Goal: Information Seeking & Learning: Check status

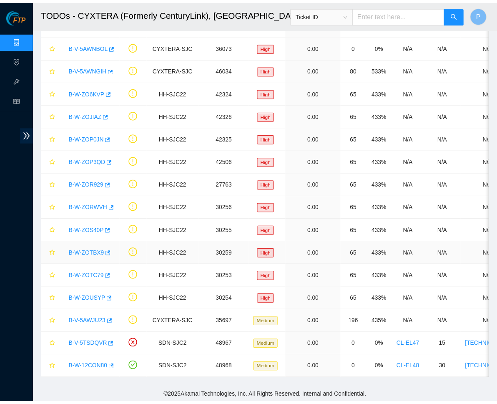
scroll to position [58, 0]
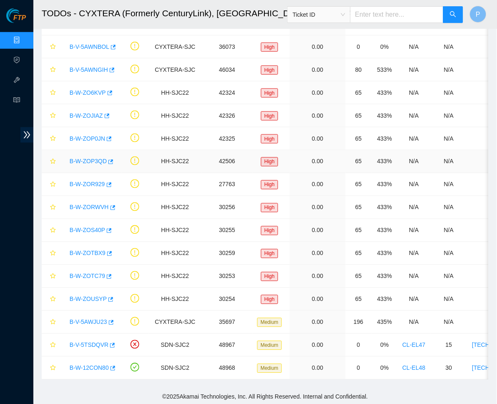
click at [485, 167] on td "N/A" at bounding box center [495, 161] width 55 height 23
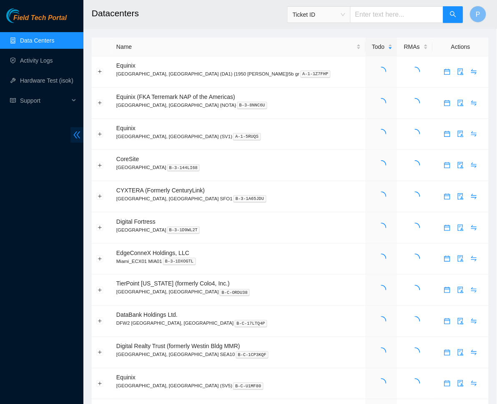
click at [73, 132] on icon "double-left" at bounding box center [77, 134] width 9 height 9
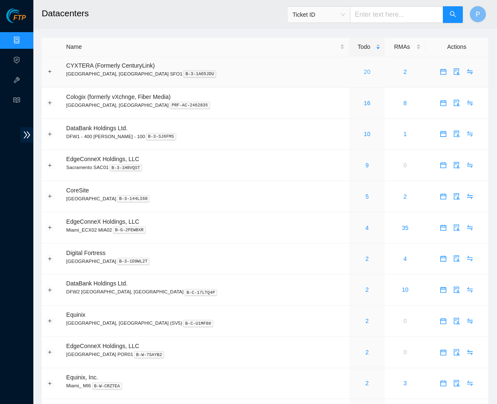
click at [364, 71] on link "20" at bounding box center [367, 71] width 7 height 7
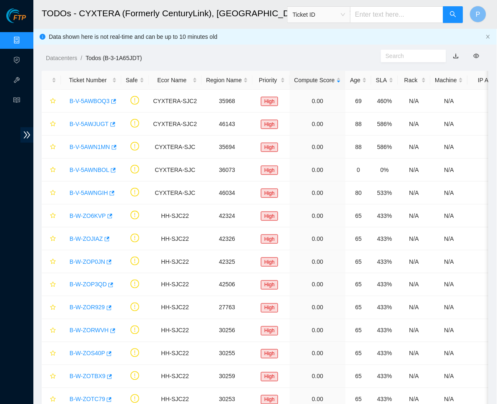
click at [456, 56] on link "button" at bounding box center [456, 56] width 6 height 7
click at [24, 37] on link "Data Centers" at bounding box center [41, 40] width 34 height 7
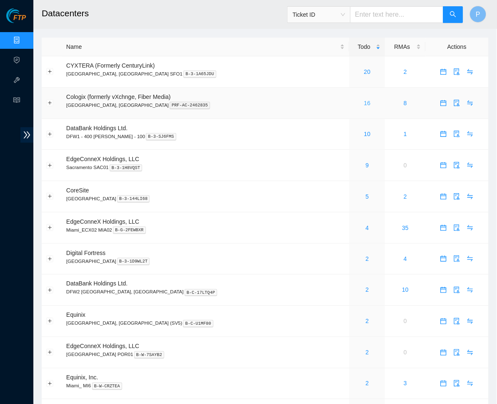
click at [364, 101] on link "16" at bounding box center [367, 103] width 7 height 7
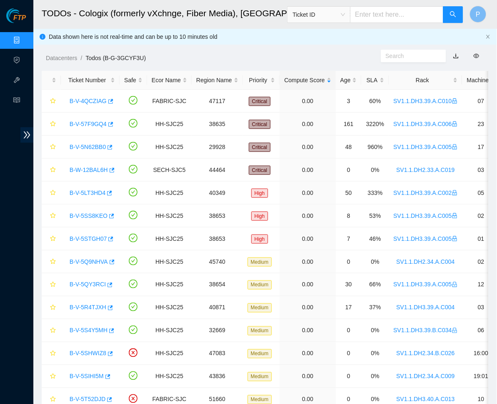
click at [456, 56] on link "button" at bounding box center [456, 56] width 6 height 7
click at [24, 37] on link "Data Centers" at bounding box center [41, 40] width 34 height 7
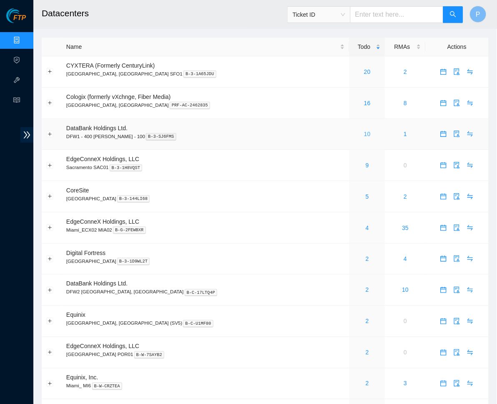
click at [364, 132] on link "10" at bounding box center [367, 133] width 7 height 7
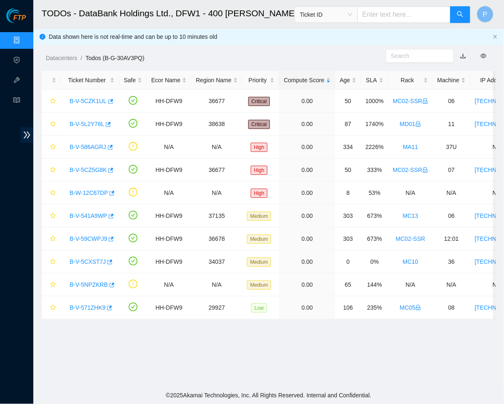
click at [462, 54] on link "button" at bounding box center [464, 56] width 6 height 7
click at [24, 39] on link "Data Centers" at bounding box center [41, 40] width 34 height 7
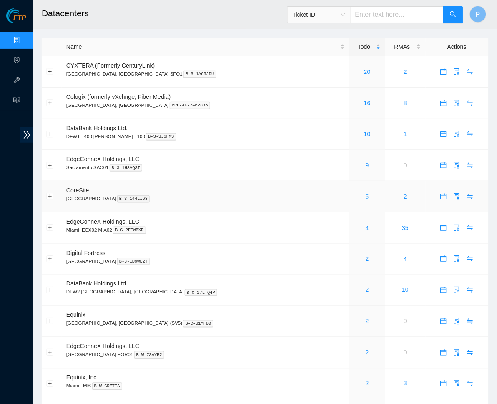
click at [366, 196] on link "5" at bounding box center [367, 196] width 3 height 7
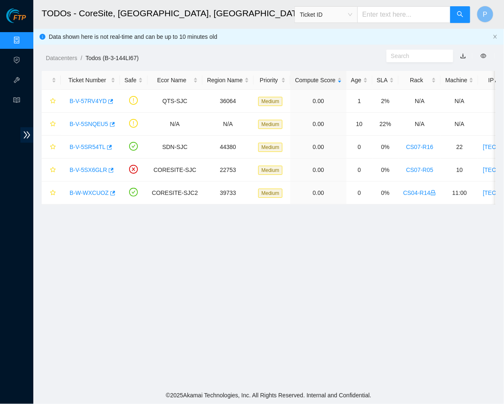
click at [463, 55] on link "button" at bounding box center [464, 56] width 6 height 7
click at [91, 189] on link "B-W-WXCUOZ" at bounding box center [89, 192] width 39 height 7
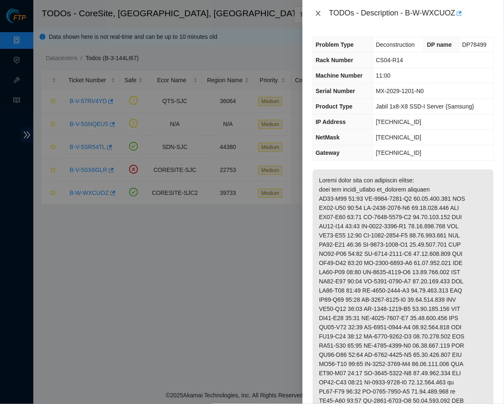
click at [321, 13] on icon "close" at bounding box center [318, 13] width 7 height 7
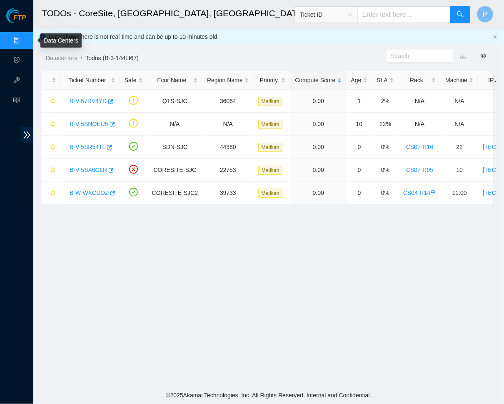
click at [24, 37] on link "Data Centers" at bounding box center [41, 40] width 34 height 7
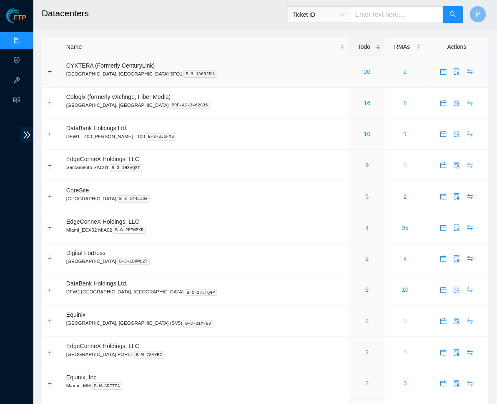
click at [248, 73] on p "Santa Clara, CA SFO1 B-3-1A65JDU" at bounding box center [205, 74] width 278 height 8
click at [366, 255] on link "2" at bounding box center [367, 258] width 3 height 7
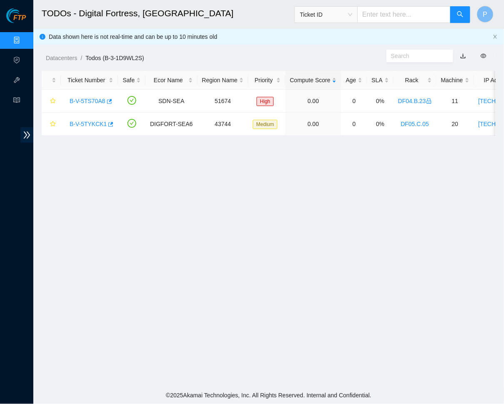
click at [464, 54] on link "button" at bounding box center [464, 56] width 6 height 7
click at [24, 38] on link "Data Centers" at bounding box center [41, 40] width 34 height 7
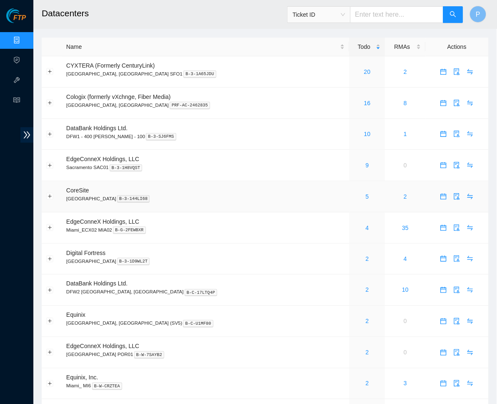
scroll to position [73, 0]
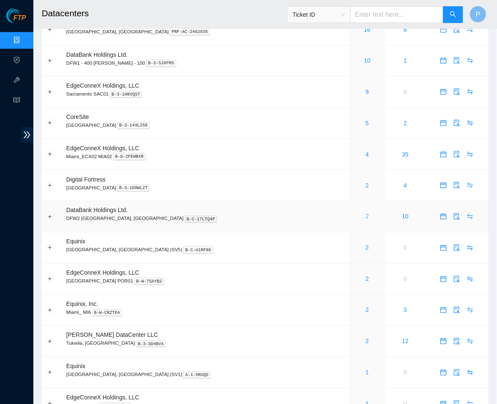
click at [366, 213] on link "2" at bounding box center [367, 216] width 3 height 7
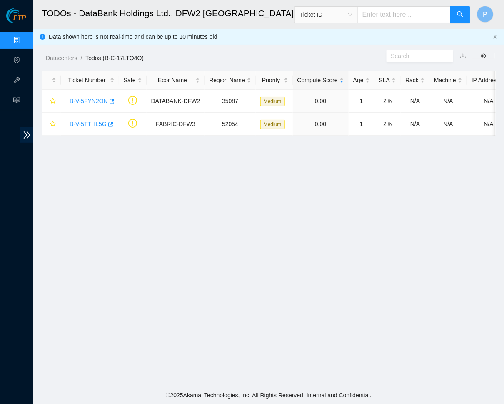
click at [463, 54] on link "button" at bounding box center [464, 56] width 6 height 7
click at [24, 37] on link "Data Centers" at bounding box center [41, 40] width 34 height 7
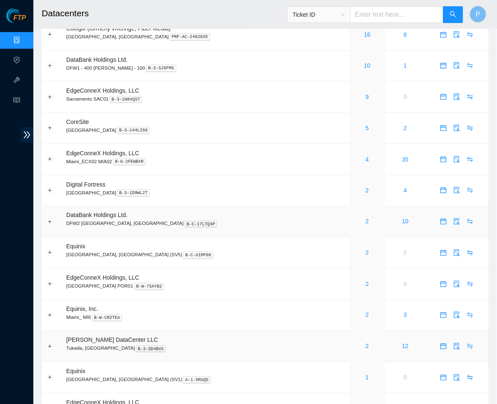
scroll to position [123, 0]
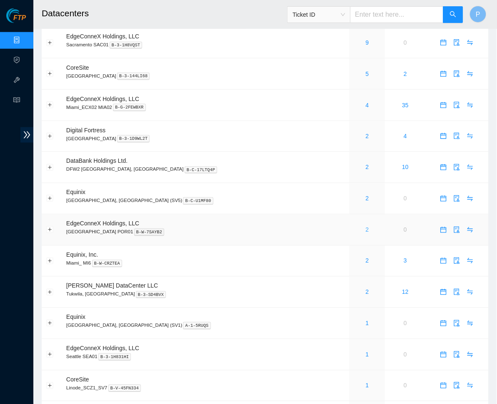
click at [366, 226] on link "2" at bounding box center [367, 229] width 3 height 7
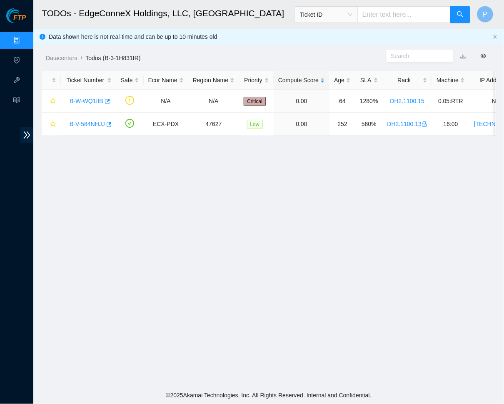
click at [464, 56] on link "button" at bounding box center [464, 56] width 6 height 7
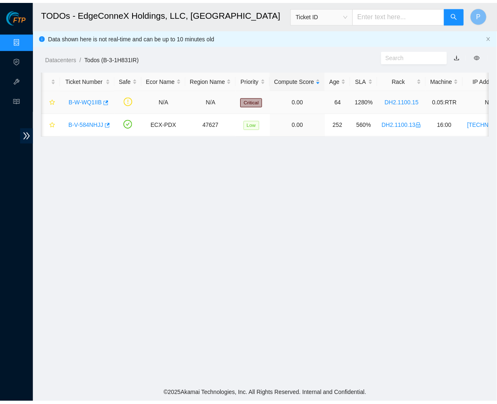
scroll to position [0, 1]
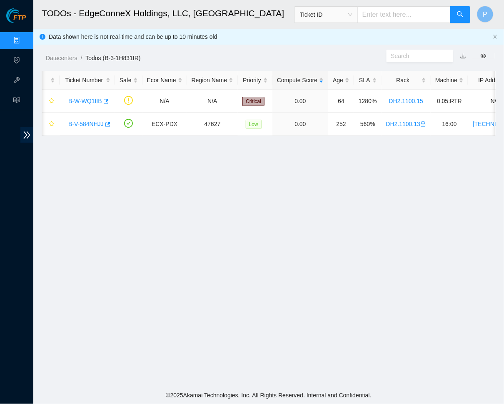
click at [461, 54] on link "button" at bounding box center [464, 56] width 6 height 7
click at [24, 38] on link "Data Centers" at bounding box center [41, 40] width 34 height 7
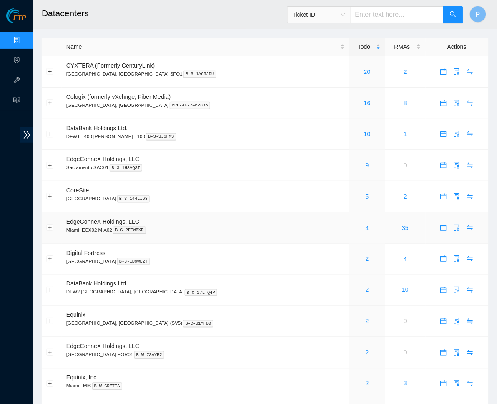
scroll to position [174, 0]
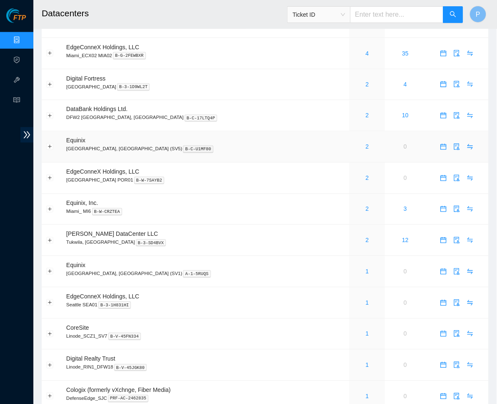
click at [256, 134] on td "Equinix San Jose, CA (SV5) B-C-U1MF80" at bounding box center [206, 146] width 288 height 31
click at [354, 236] on div "2" at bounding box center [367, 240] width 27 height 9
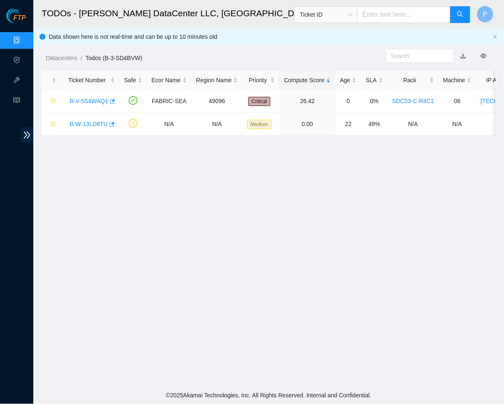
click at [462, 54] on link "button" at bounding box center [464, 56] width 6 height 7
click at [24, 37] on link "Data Centers" at bounding box center [41, 40] width 34 height 7
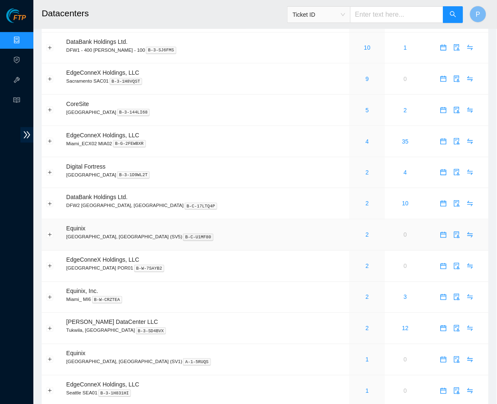
scroll to position [156, 0]
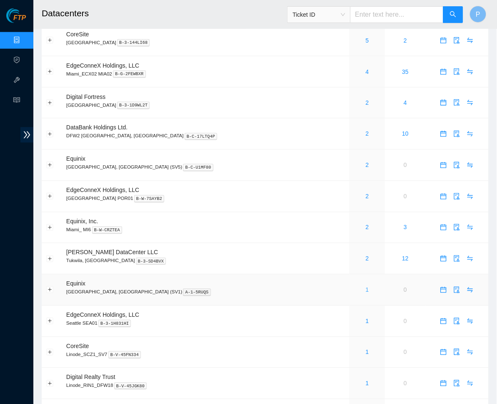
click at [366, 286] on link "1" at bounding box center [367, 289] width 3 height 7
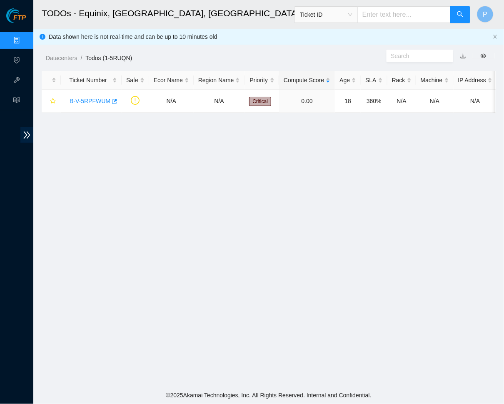
click at [461, 56] on link "button" at bounding box center [464, 56] width 6 height 7
click at [82, 102] on link "B-V-5RPFWUM" at bounding box center [90, 101] width 41 height 7
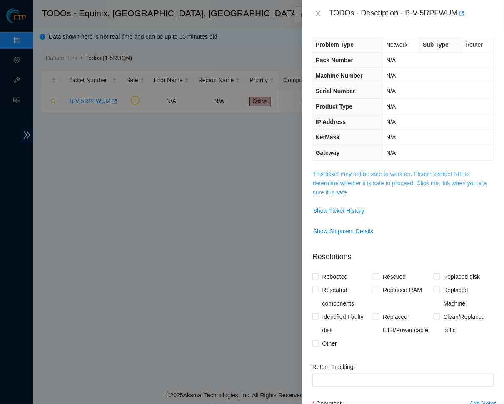
click at [416, 174] on link "This ticket may not be safe to work on. Please contact NIE to determine whether…" at bounding box center [400, 182] width 174 height 25
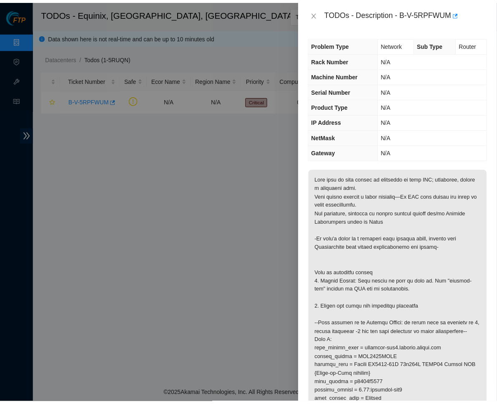
scroll to position [63, 0]
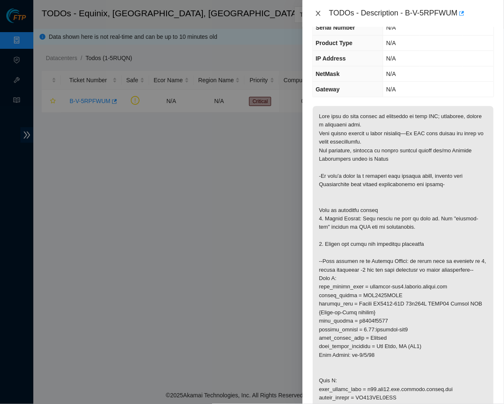
click at [321, 10] on icon "close" at bounding box center [318, 13] width 7 height 7
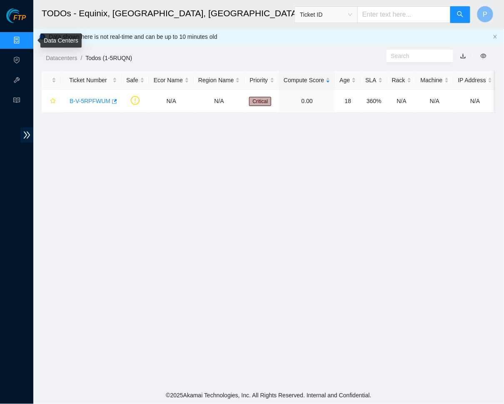
click at [24, 37] on link "Data Centers" at bounding box center [41, 40] width 34 height 7
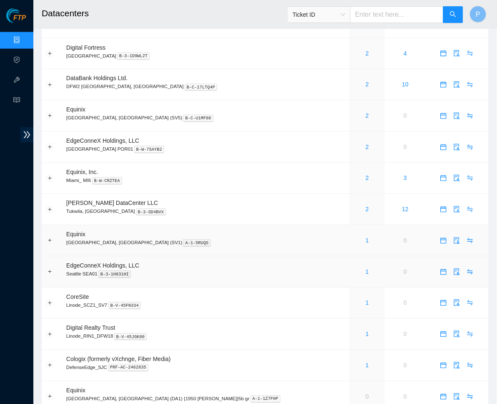
scroll to position [207, 0]
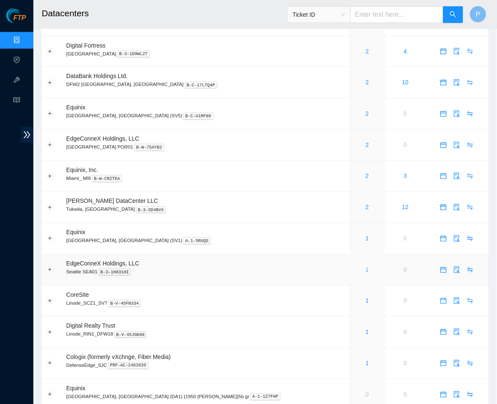
click at [366, 266] on link "1" at bounding box center [367, 269] width 3 height 7
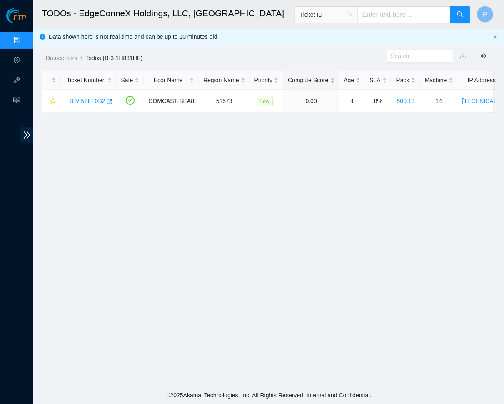
click at [466, 55] on link "button" at bounding box center [464, 56] width 6 height 7
click at [24, 39] on link "Data Centers" at bounding box center [41, 40] width 34 height 7
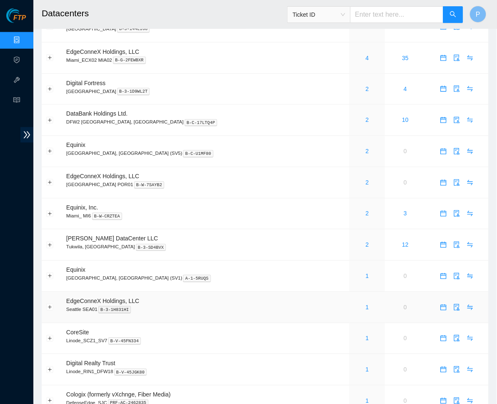
scroll to position [248, 0]
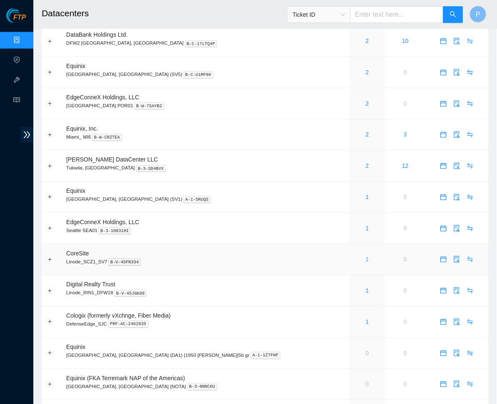
click at [366, 256] on link "1" at bounding box center [367, 259] width 3 height 7
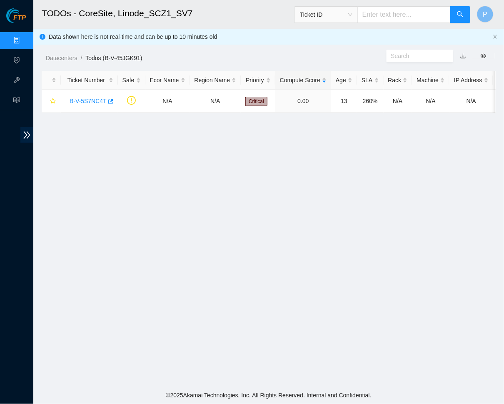
click at [464, 53] on link "button" at bounding box center [464, 56] width 6 height 7
click at [24, 37] on link "Data Centers" at bounding box center [41, 40] width 34 height 7
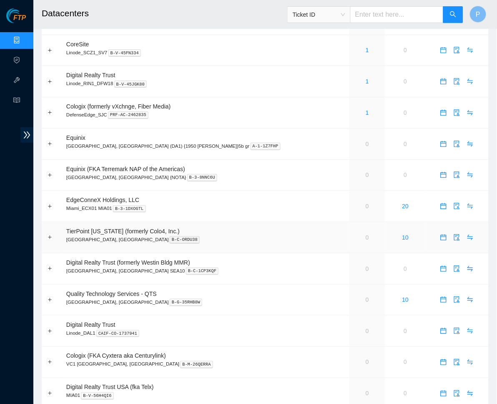
scroll to position [395, 0]
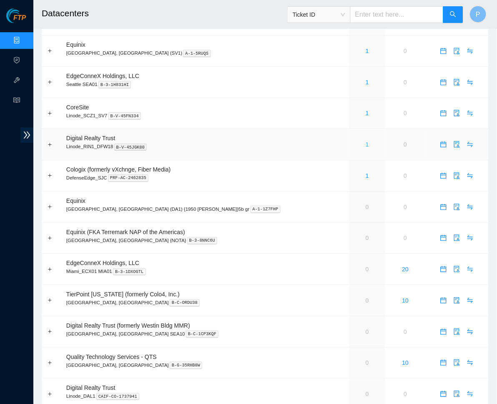
click at [366, 141] on link "1" at bounding box center [367, 144] width 3 height 7
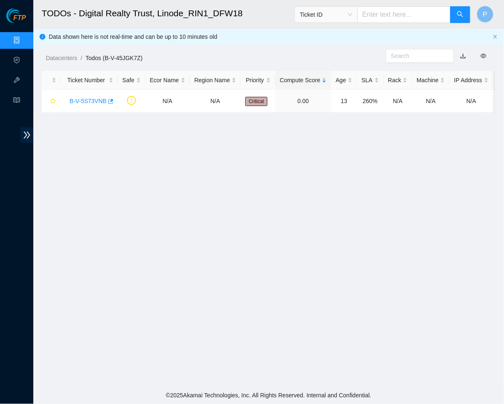
click at [464, 53] on link "button" at bounding box center [464, 56] width 6 height 7
click at [24, 37] on link "Data Centers" at bounding box center [41, 40] width 34 height 7
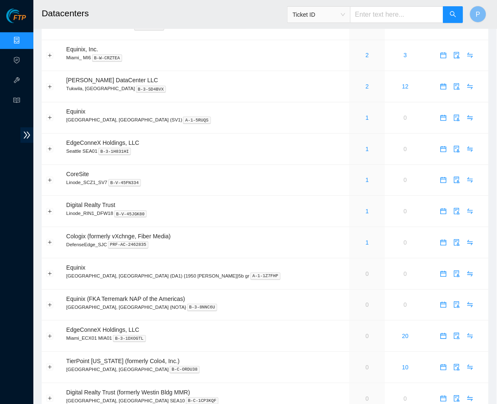
scroll to position [326, 0]
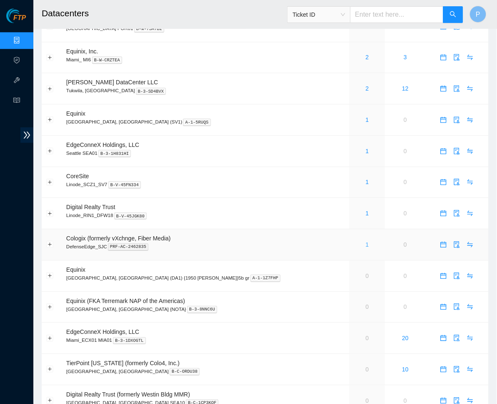
click at [366, 241] on link "1" at bounding box center [367, 244] width 3 height 7
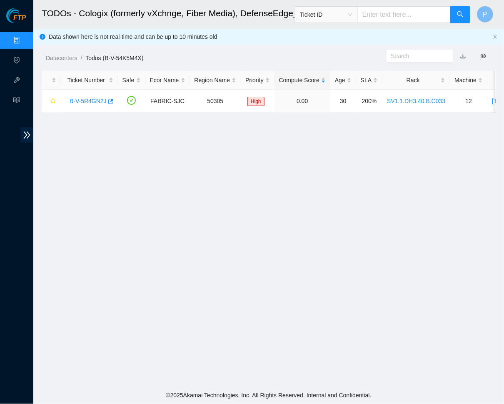
click at [463, 53] on link "button" at bounding box center [464, 56] width 6 height 7
click at [24, 38] on link "Data Centers" at bounding box center [41, 40] width 34 height 7
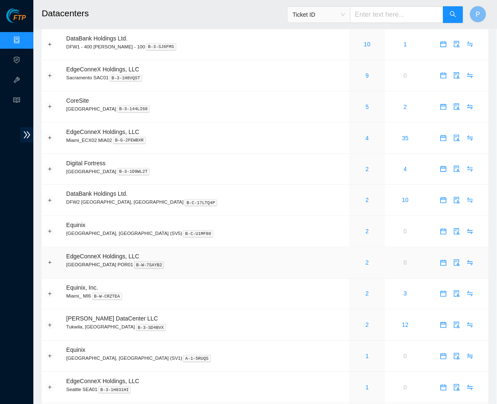
scroll to position [113, 0]
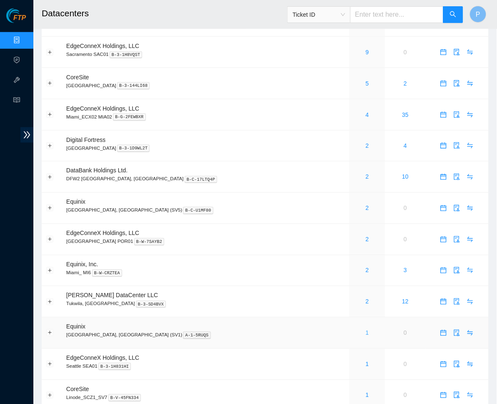
click at [366, 329] on link "1" at bounding box center [367, 332] width 3 height 7
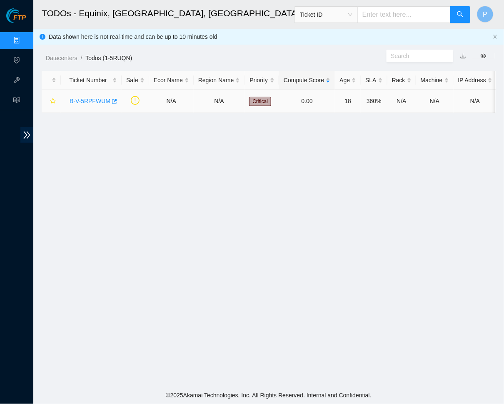
click at [82, 98] on link "B-V-5RPFWUM" at bounding box center [90, 101] width 41 height 7
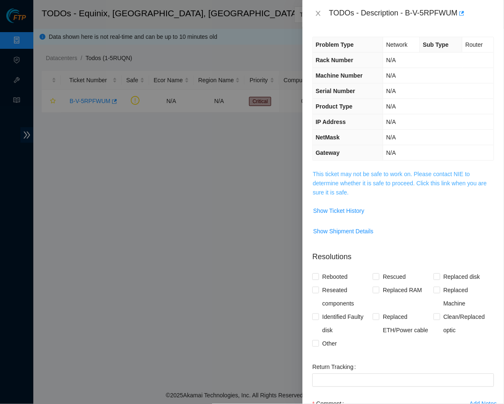
click at [364, 182] on link "This ticket may not be safe to work on. Please contact NIE to determine whether…" at bounding box center [400, 182] width 174 height 25
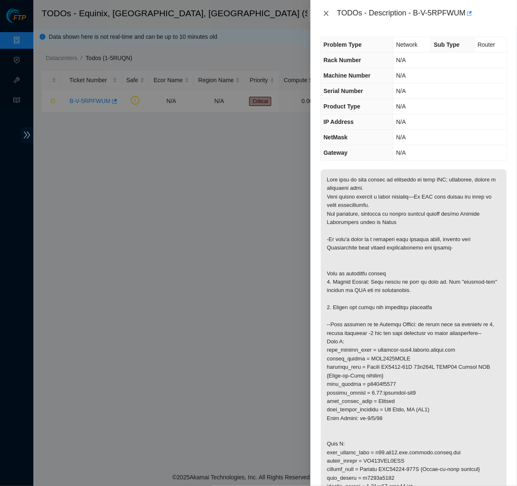
click at [328, 14] on icon "close" at bounding box center [326, 13] width 7 height 7
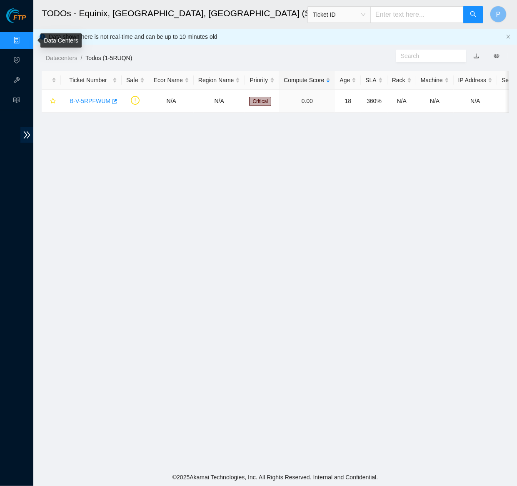
click at [24, 38] on link "Data Centers" at bounding box center [41, 40] width 34 height 7
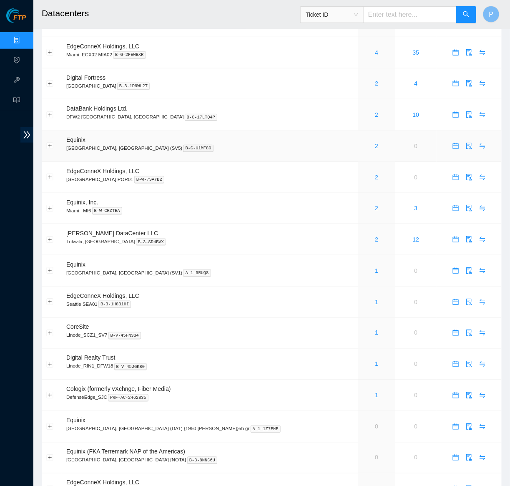
scroll to position [182, 0]
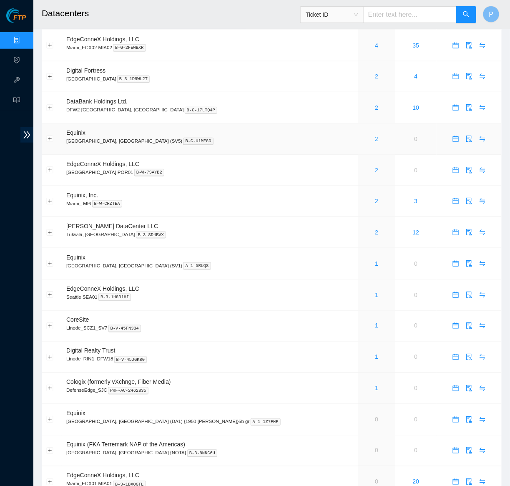
click at [375, 135] on link "2" at bounding box center [376, 138] width 3 height 7
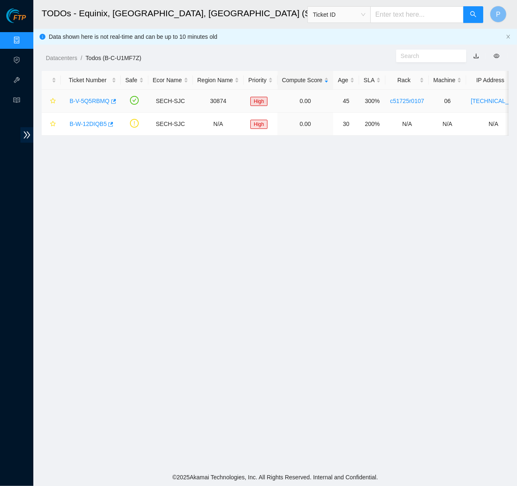
click at [80, 99] on link "B-V-5Q5RBMQ" at bounding box center [90, 101] width 40 height 7
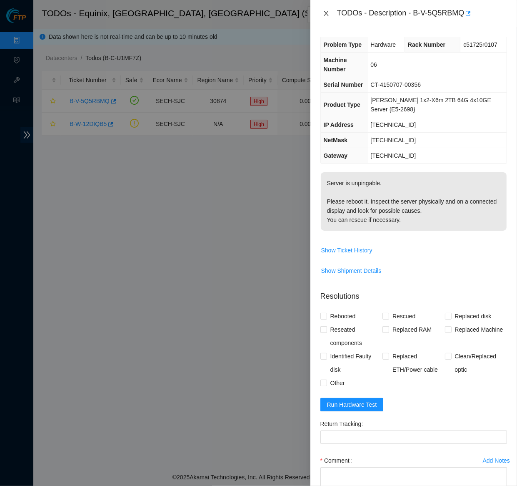
click at [329, 10] on button "Close" at bounding box center [327, 14] width 12 height 8
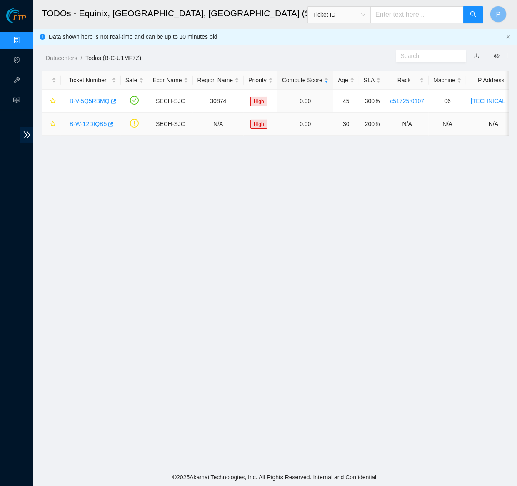
click at [93, 120] on link "B-W-12DIQB5" at bounding box center [88, 123] width 37 height 7
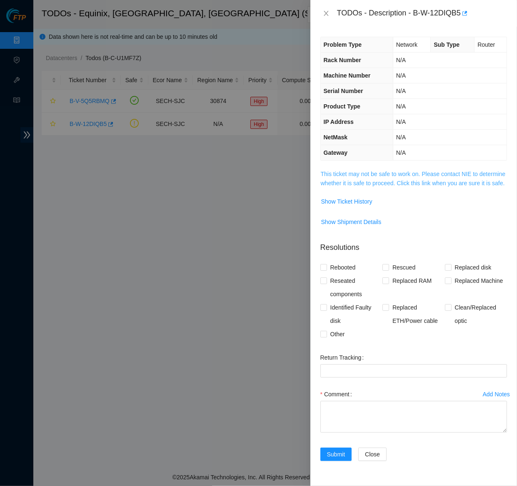
click at [365, 186] on link "This ticket may not be safe to work on. Please contact NIE to determine whether…" at bounding box center [413, 178] width 185 height 16
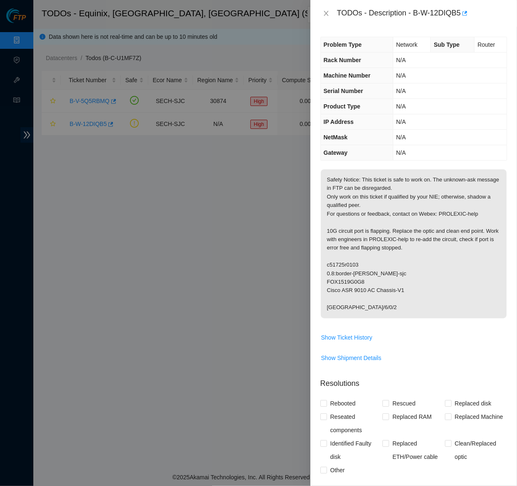
click at [360, 188] on p "Safety Notice: This ticket is safe to work on. The unknown-ask message in FTP c…" at bounding box center [414, 243] width 186 height 149
click at [362, 188] on p "Safety Notice: This ticket is safe to work on. The unknown-ask message in FTP c…" at bounding box center [414, 243] width 186 height 149
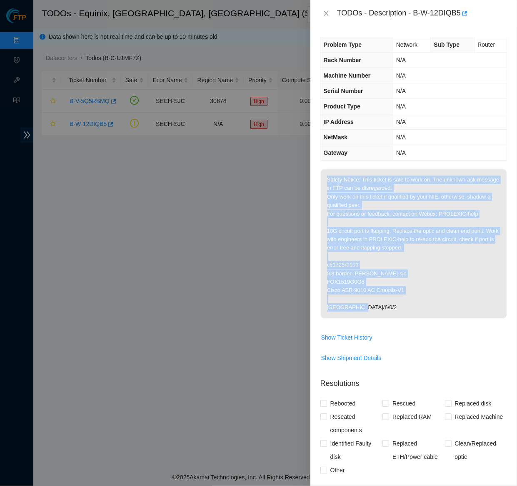
drag, startPoint x: 328, startPoint y: 177, endPoint x: 380, endPoint y: 301, distance: 134.8
click at [380, 301] on p "Safety Notice: This ticket is safe to work on. The unknown-ask message in FTP c…" at bounding box center [414, 243] width 186 height 149
click at [380, 192] on p "Safety Notice: This ticket is safe to work on. The unknown-ask message in FTP c…" at bounding box center [414, 243] width 186 height 149
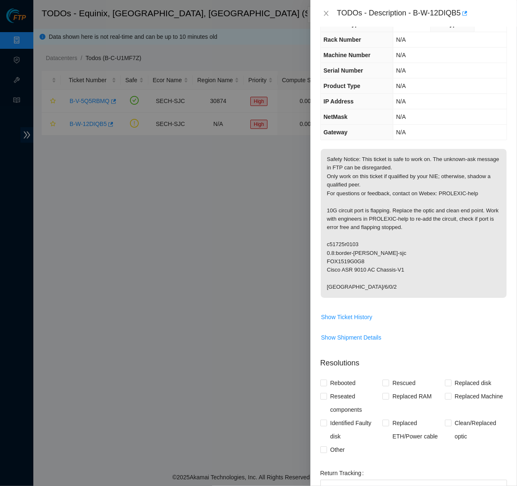
scroll to position [21, 0]
click at [351, 302] on td "Safety Notice: This ticket is safe to work on. The unknown-ask message in FTP c…" at bounding box center [414, 228] width 187 height 161
click at [348, 311] on span "Show Ticket History" at bounding box center [346, 315] width 51 height 9
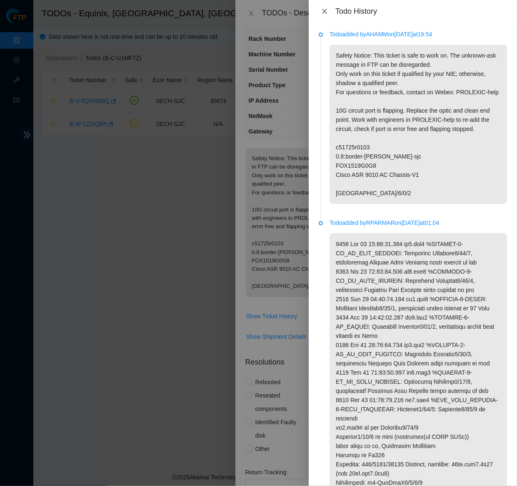
click at [323, 9] on icon "close" at bounding box center [324, 11] width 5 height 5
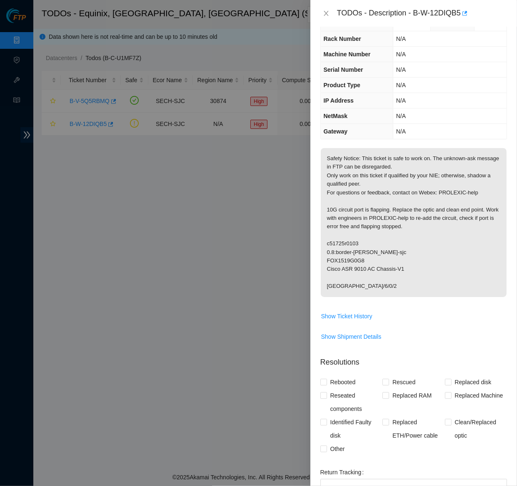
click at [323, 10] on icon "close" at bounding box center [326, 13] width 7 height 7
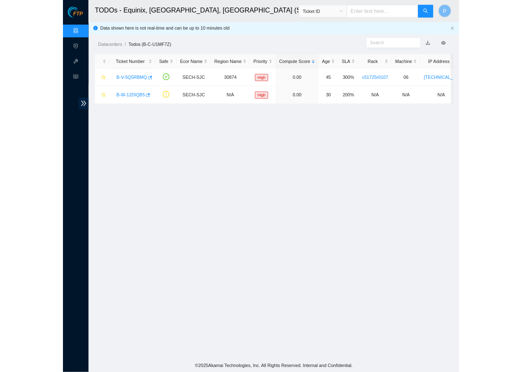
scroll to position [0, 0]
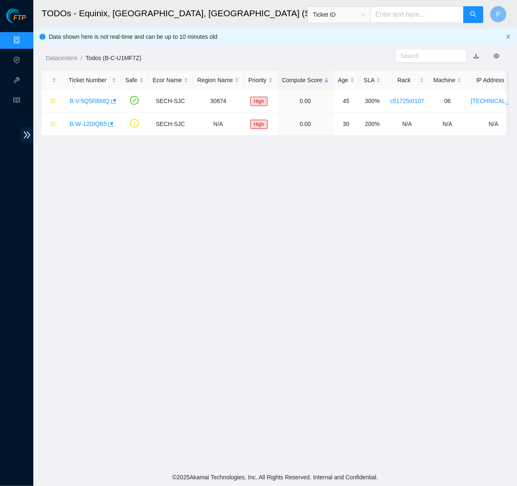
click at [504, 35] on icon "close" at bounding box center [508, 36] width 5 height 5
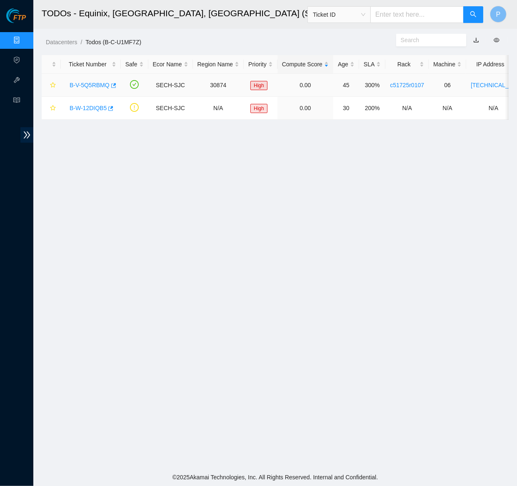
click at [88, 82] on link "B-V-5Q5RBMQ" at bounding box center [90, 85] width 40 height 7
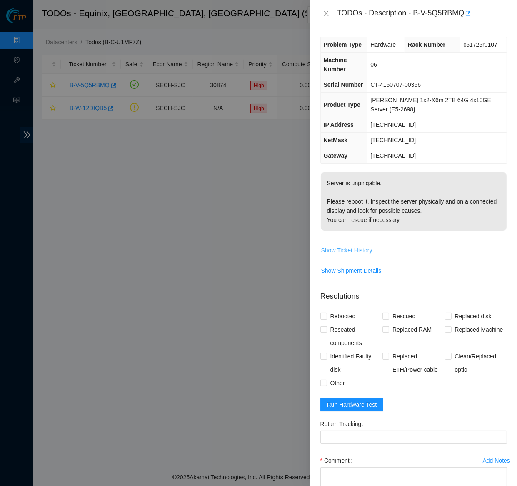
click at [352, 248] on span "Show Ticket History" at bounding box center [346, 250] width 51 height 9
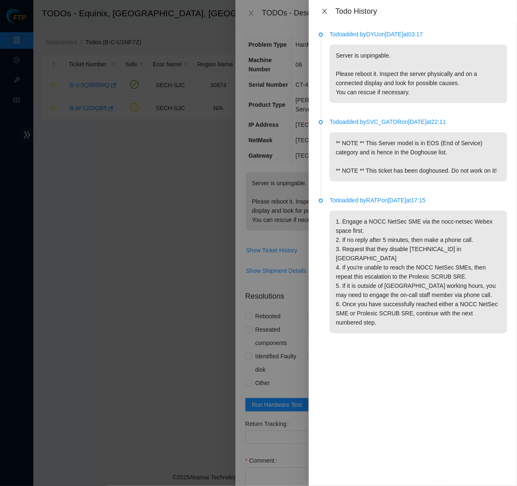
click at [326, 12] on icon "close" at bounding box center [324, 11] width 7 height 7
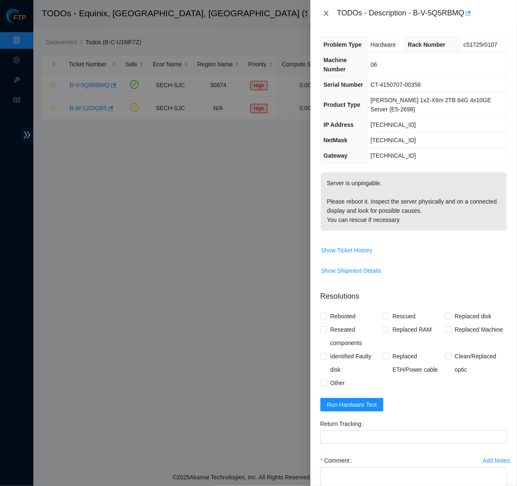
click at [327, 13] on icon "close" at bounding box center [326, 13] width 5 height 5
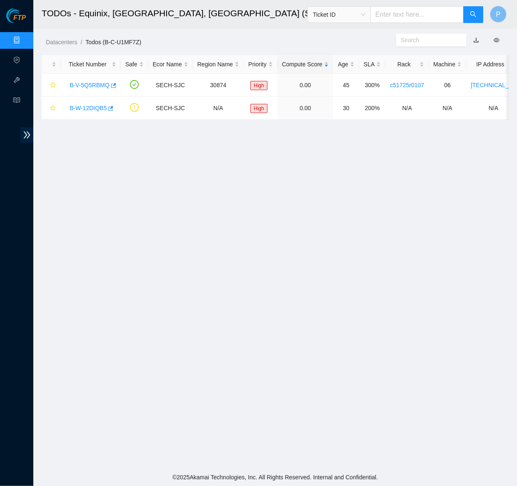
click at [24, 38] on link "Data Centers" at bounding box center [41, 40] width 34 height 7
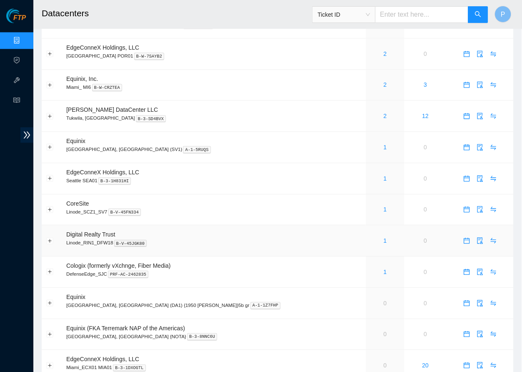
scroll to position [298, 0]
click at [384, 144] on link "1" at bounding box center [385, 147] width 3 height 7
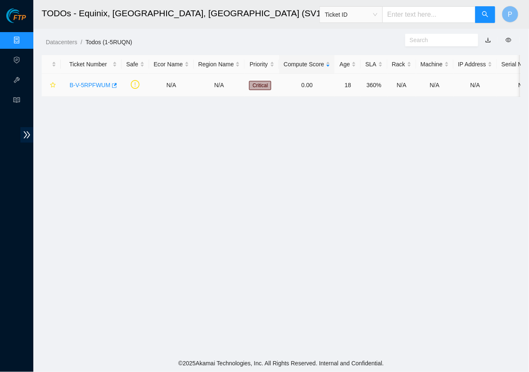
click at [95, 82] on link "B-V-5RPFWUM" at bounding box center [90, 85] width 41 height 7
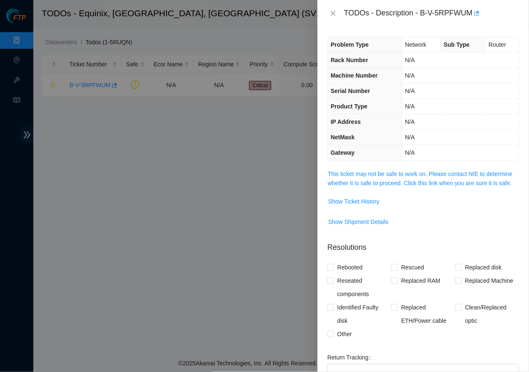
click at [390, 163] on div "Problem Type Network Sub Type Router Rack Number N/A Machine Number N/A Serial …" at bounding box center [424, 199] width 212 height 345
click at [361, 203] on span "Show Ticket History" at bounding box center [353, 201] width 51 height 9
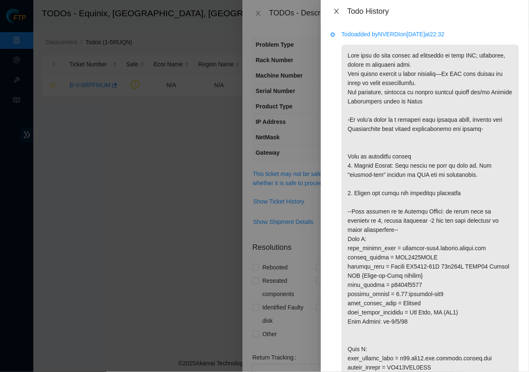
click at [335, 8] on icon "close" at bounding box center [336, 11] width 7 height 7
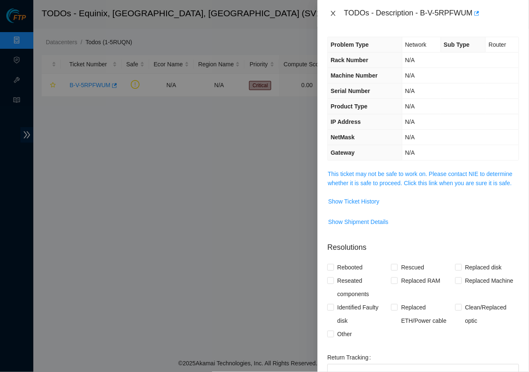
click at [332, 14] on icon "close" at bounding box center [333, 13] width 7 height 7
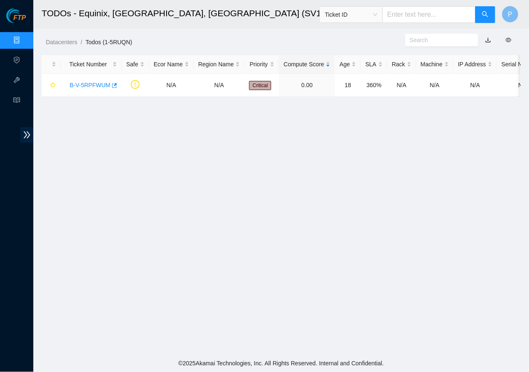
click at [24, 39] on link "Data Centers" at bounding box center [41, 40] width 34 height 7
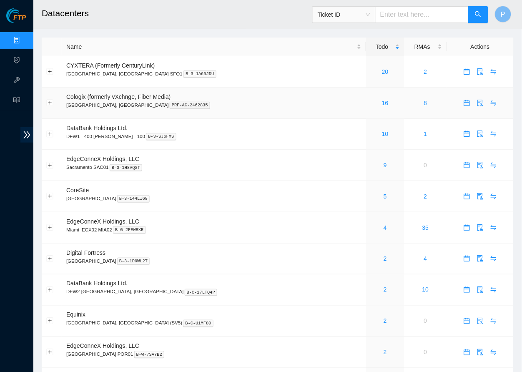
click at [366, 96] on td "16" at bounding box center [385, 103] width 38 height 31
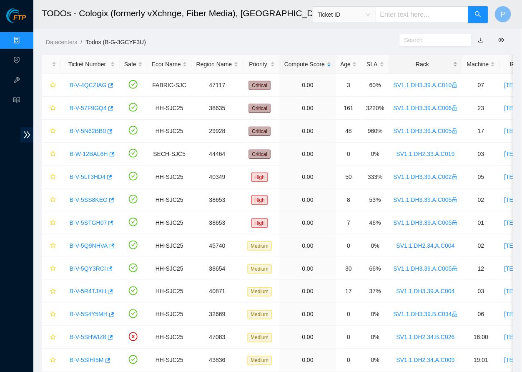
click at [427, 69] on div "Rack" at bounding box center [426, 64] width 64 height 9
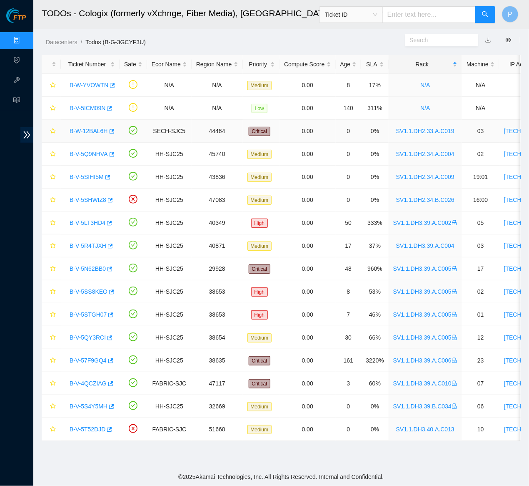
click at [93, 130] on link "B-W-12BAL6H" at bounding box center [89, 131] width 38 height 7
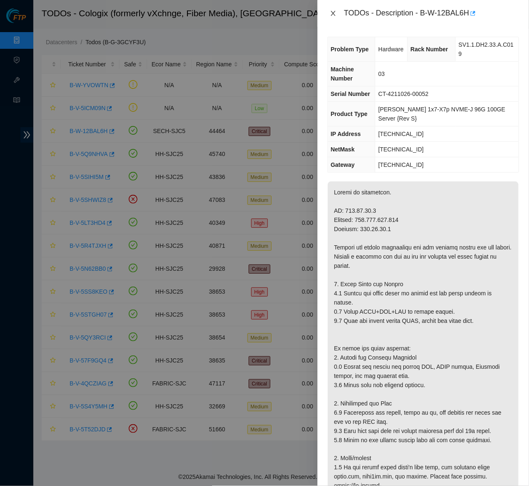
click at [330, 12] on icon "close" at bounding box center [333, 13] width 7 height 7
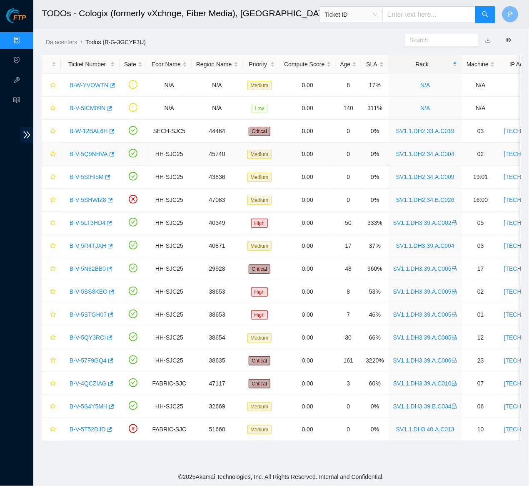
click at [85, 153] on link "B-V-5Q9NHVA" at bounding box center [89, 153] width 38 height 7
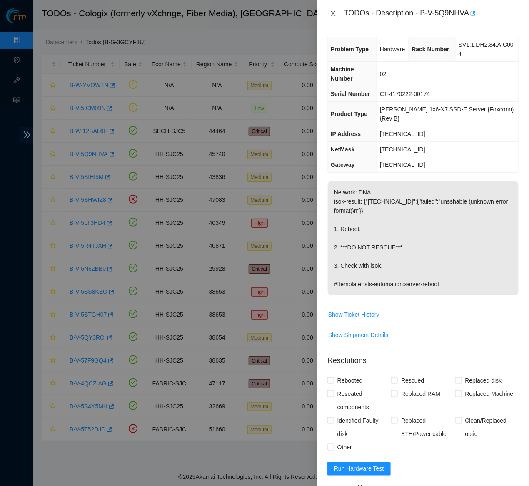
click at [330, 10] on icon "close" at bounding box center [333, 13] width 7 height 7
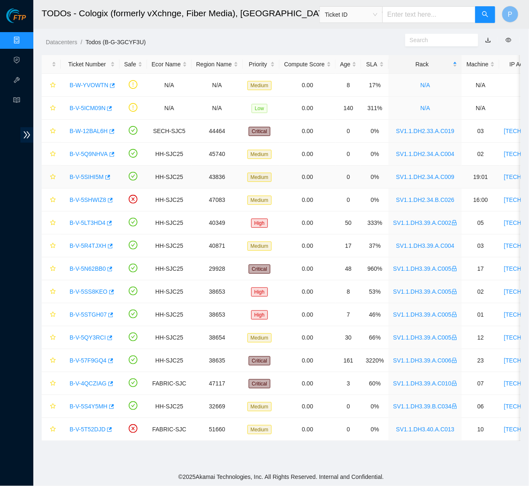
click at [87, 176] on link "B-V-5SIHI5M" at bounding box center [87, 176] width 34 height 7
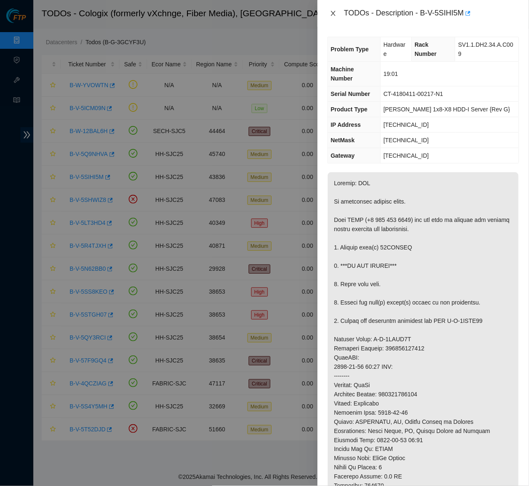
click at [336, 15] on icon "close" at bounding box center [333, 13] width 7 height 7
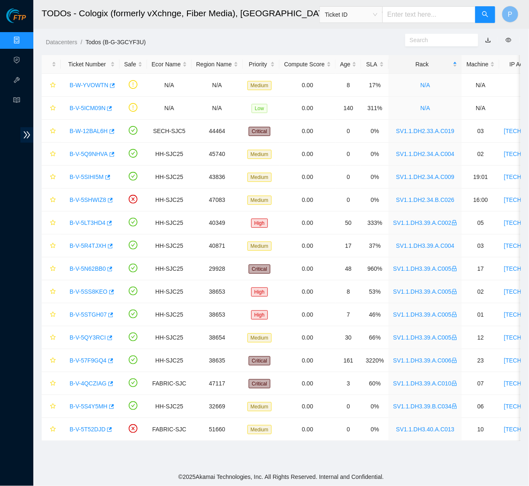
click at [82, 130] on link "B-W-12BAL6H" at bounding box center [89, 131] width 38 height 7
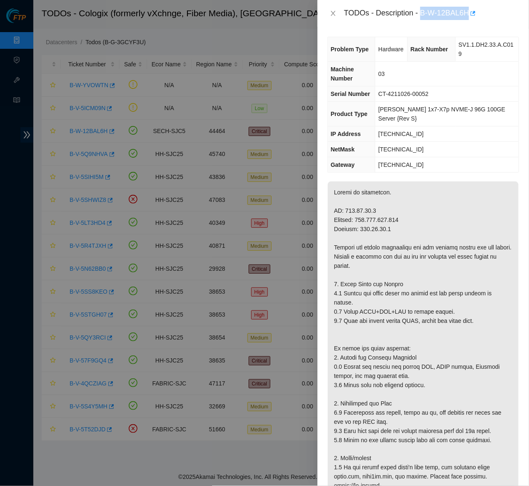
drag, startPoint x: 424, startPoint y: 10, endPoint x: 476, endPoint y: 9, distance: 51.3
click at [476, 9] on div "TODOs - Description - B-W-12BAL6H" at bounding box center [431, 13] width 175 height 13
copy div "B-W-12BAL6H"
click at [374, 73] on th "Machine Number" at bounding box center [352, 74] width 48 height 25
click at [332, 13] on icon "close" at bounding box center [333, 13] width 7 height 7
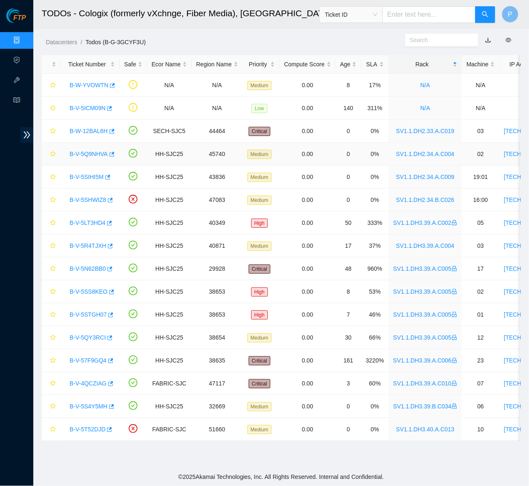
click at [90, 151] on link "B-V-5Q9NHVA" at bounding box center [89, 153] width 38 height 7
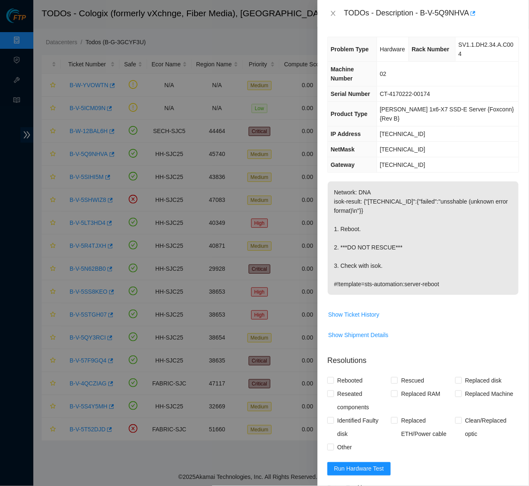
click at [329, 7] on div "TODOs - Description - B-V-5Q9NHVA" at bounding box center [424, 13] width 192 height 13
click at [337, 15] on icon "close" at bounding box center [333, 13] width 7 height 7
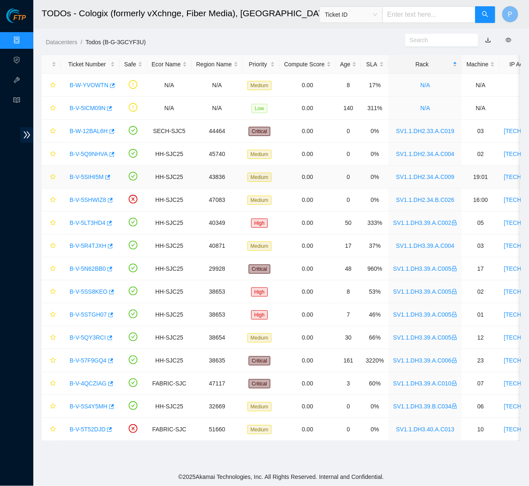
click at [87, 175] on link "B-V-5SIHI5M" at bounding box center [87, 176] width 34 height 7
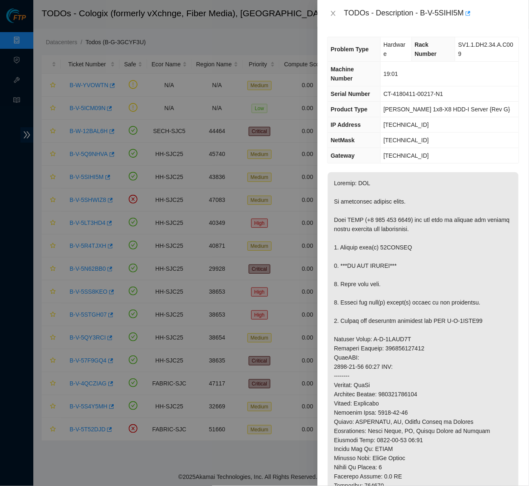
click at [337, 18] on div "TODOs - Description - B-V-5SIHI5M" at bounding box center [424, 13] width 192 height 13
click at [333, 12] on icon "close" at bounding box center [333, 13] width 5 height 5
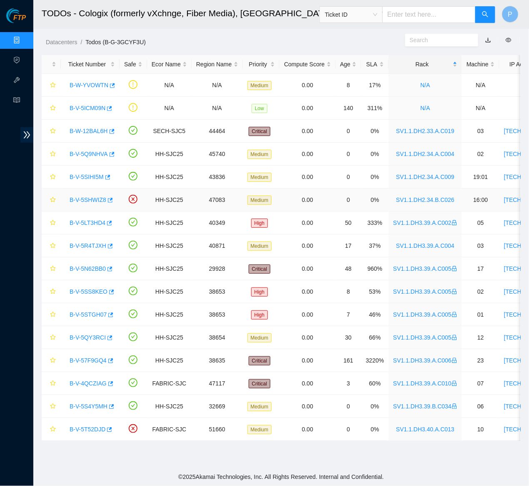
click at [91, 196] on link "B-V-5SHWIZ8" at bounding box center [88, 199] width 37 height 7
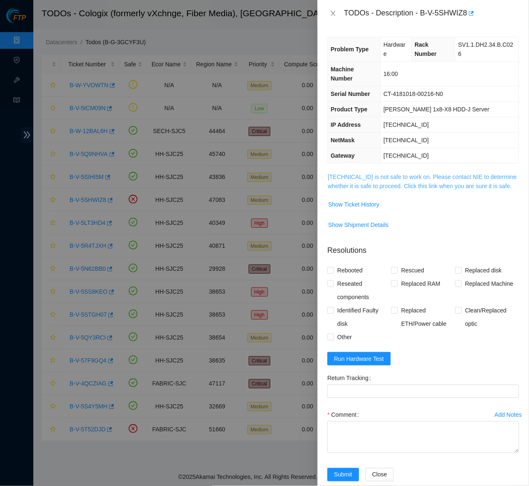
click at [396, 175] on link "23.40.191.34 is not safe to work on. Please contact NIE to determine whether it…" at bounding box center [422, 181] width 189 height 16
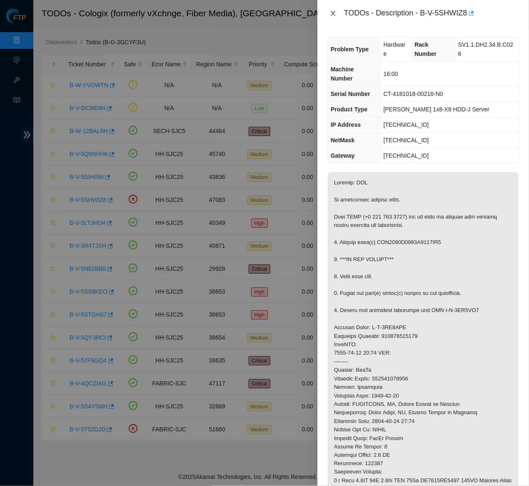
click at [334, 12] on icon "close" at bounding box center [333, 13] width 7 height 7
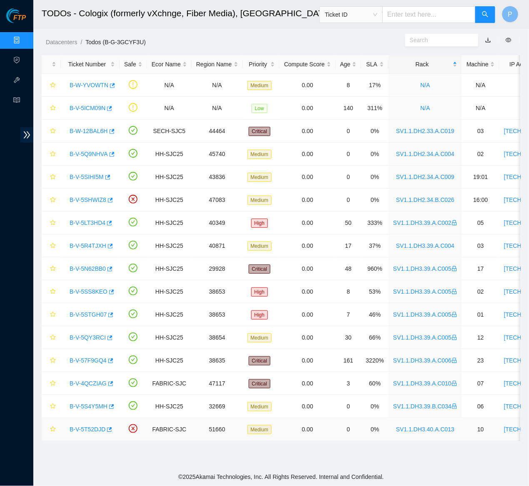
click at [83, 403] on div "B-V-5T52DJD" at bounding box center [90, 428] width 50 height 13
click at [85, 403] on link "B-V-5T52DJD" at bounding box center [88, 429] width 36 height 7
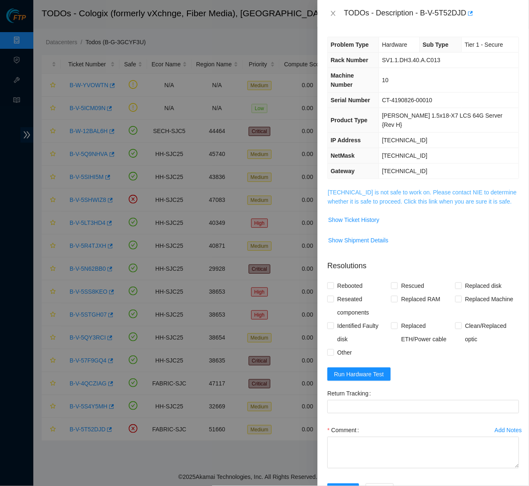
click at [374, 189] on link "23.11.212.141 is not safe to work on. Please contact NIE to determine whether i…" at bounding box center [422, 197] width 189 height 16
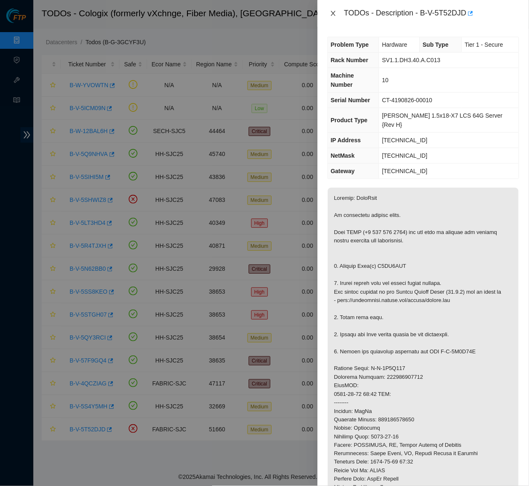
click at [336, 13] on icon "close" at bounding box center [333, 13] width 7 height 7
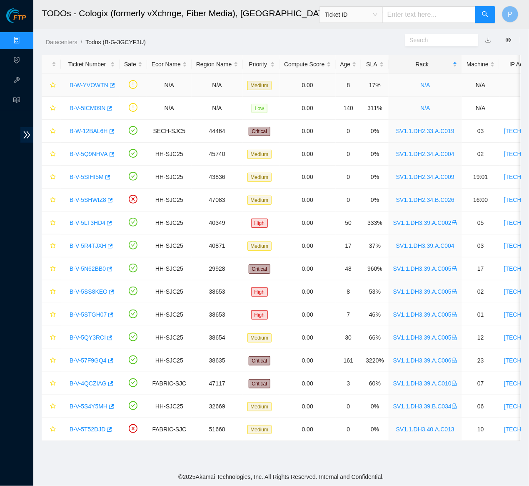
click at [80, 83] on link "B-W-YVOWTN" at bounding box center [89, 85] width 39 height 7
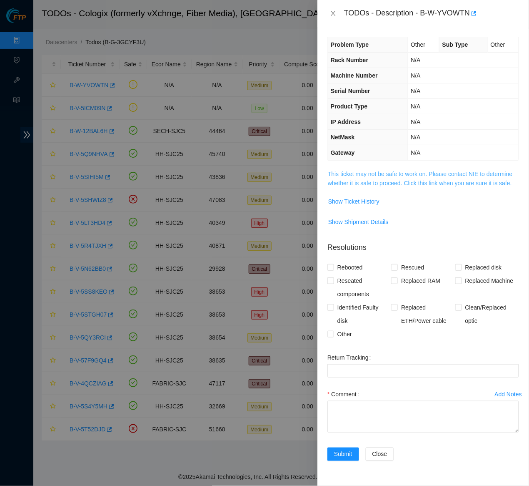
click at [350, 170] on link "This ticket may not be safe to work on. Please contact NIE to determine whether…" at bounding box center [420, 178] width 185 height 16
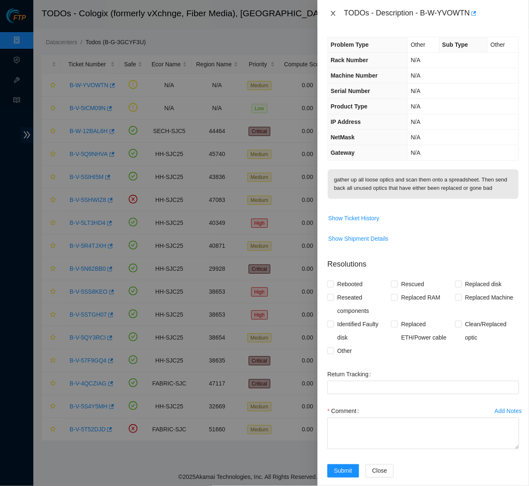
click at [334, 13] on icon "close" at bounding box center [333, 13] width 7 height 7
